Goal: Entertainment & Leisure: Consume media (video, audio)

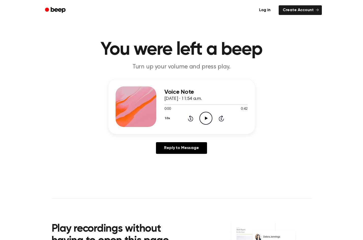
click at [207, 120] on icon "Play Audio" at bounding box center [205, 118] width 13 height 13
click at [238, 93] on h3 "Voice Note" at bounding box center [205, 92] width 83 height 7
click at [205, 119] on icon at bounding box center [205, 118] width 2 height 3
click at [203, 120] on icon "Play Audio" at bounding box center [205, 118] width 13 height 13
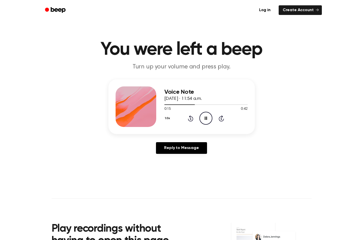
click at [206, 119] on icon "Pause Audio" at bounding box center [205, 118] width 13 height 13
click at [205, 118] on icon at bounding box center [206, 118] width 3 height 3
click at [205, 118] on icon at bounding box center [205, 118] width 2 height 3
click at [207, 118] on icon "Play Audio" at bounding box center [205, 118] width 13 height 13
click at [204, 118] on icon "Pause Audio" at bounding box center [205, 118] width 13 height 13
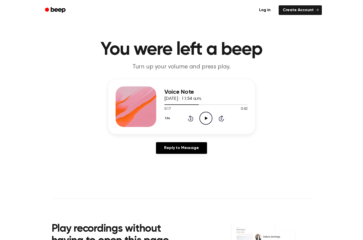
click at [205, 118] on icon at bounding box center [206, 118] width 3 height 3
click at [205, 118] on icon at bounding box center [205, 118] width 2 height 3
click at [205, 118] on icon at bounding box center [206, 118] width 3 height 3
click at [207, 118] on icon at bounding box center [205, 118] width 2 height 3
click at [205, 121] on icon "Play Audio" at bounding box center [205, 118] width 13 height 13
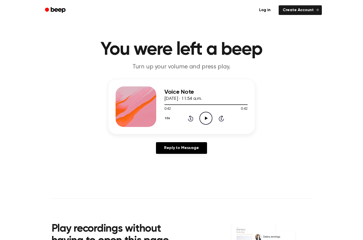
click at [205, 118] on icon at bounding box center [206, 118] width 3 height 3
click at [206, 119] on icon at bounding box center [205, 118] width 2 height 3
